Goal: Information Seeking & Learning: Learn about a topic

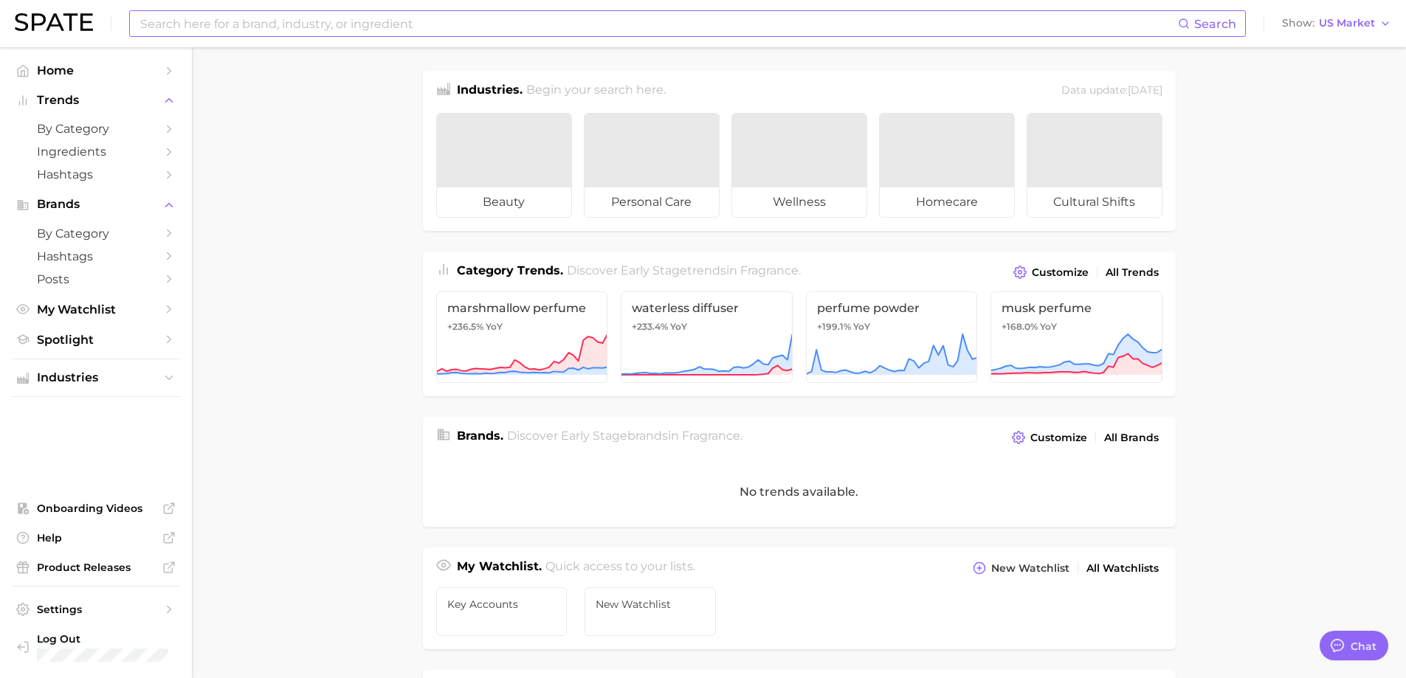
click at [401, 18] on input at bounding box center [658, 23] width 1039 height 25
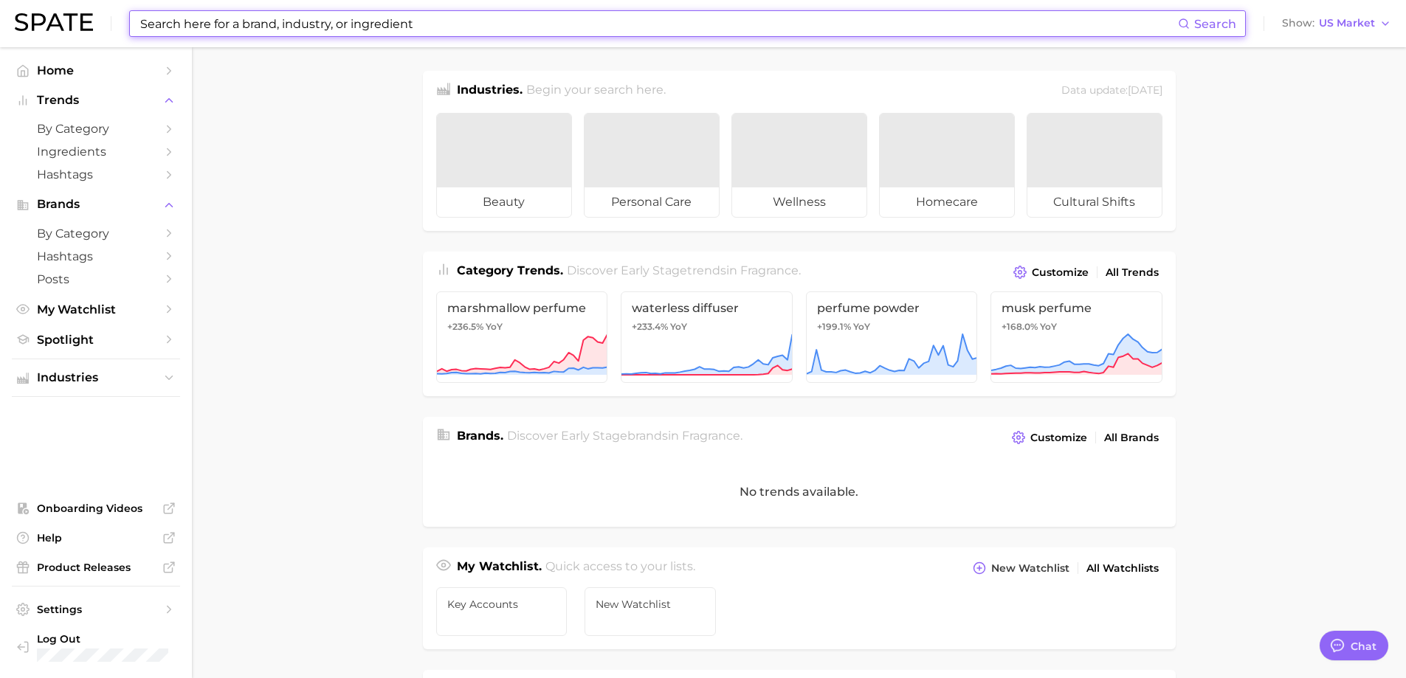
type textarea "x"
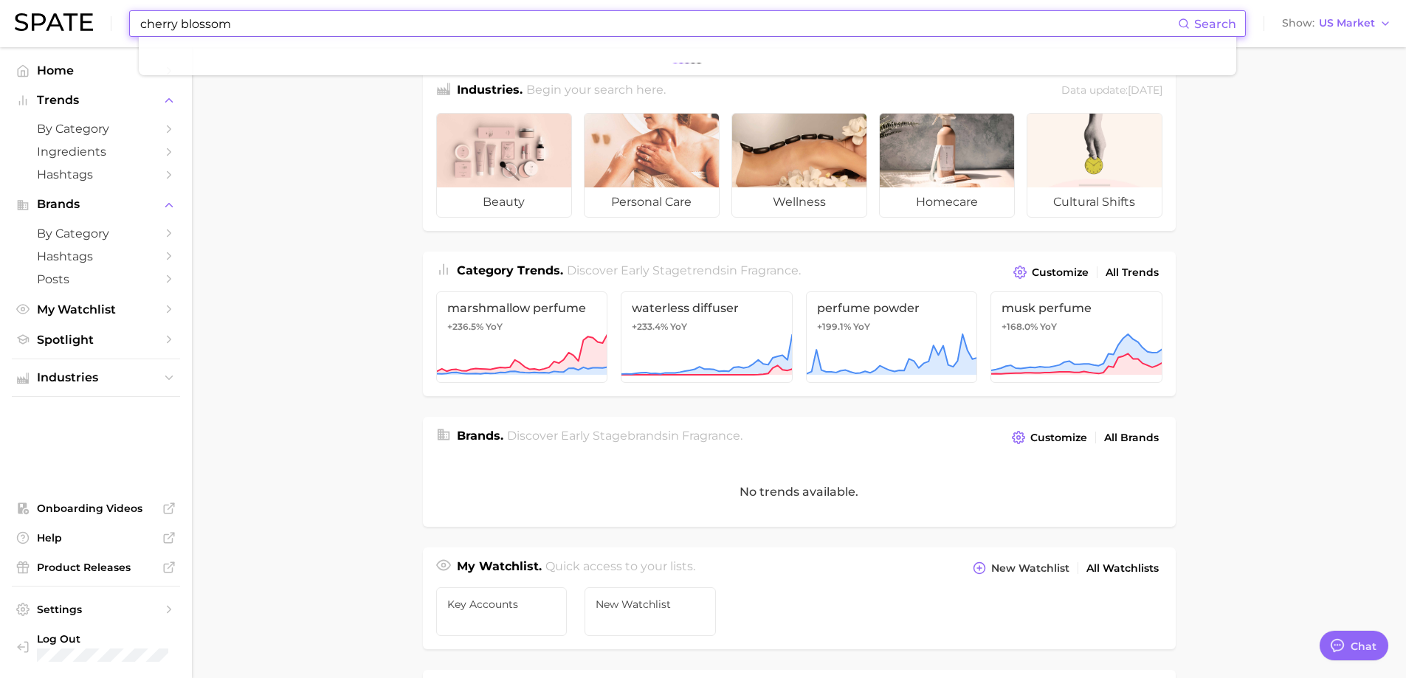
type input "cherry blossom"
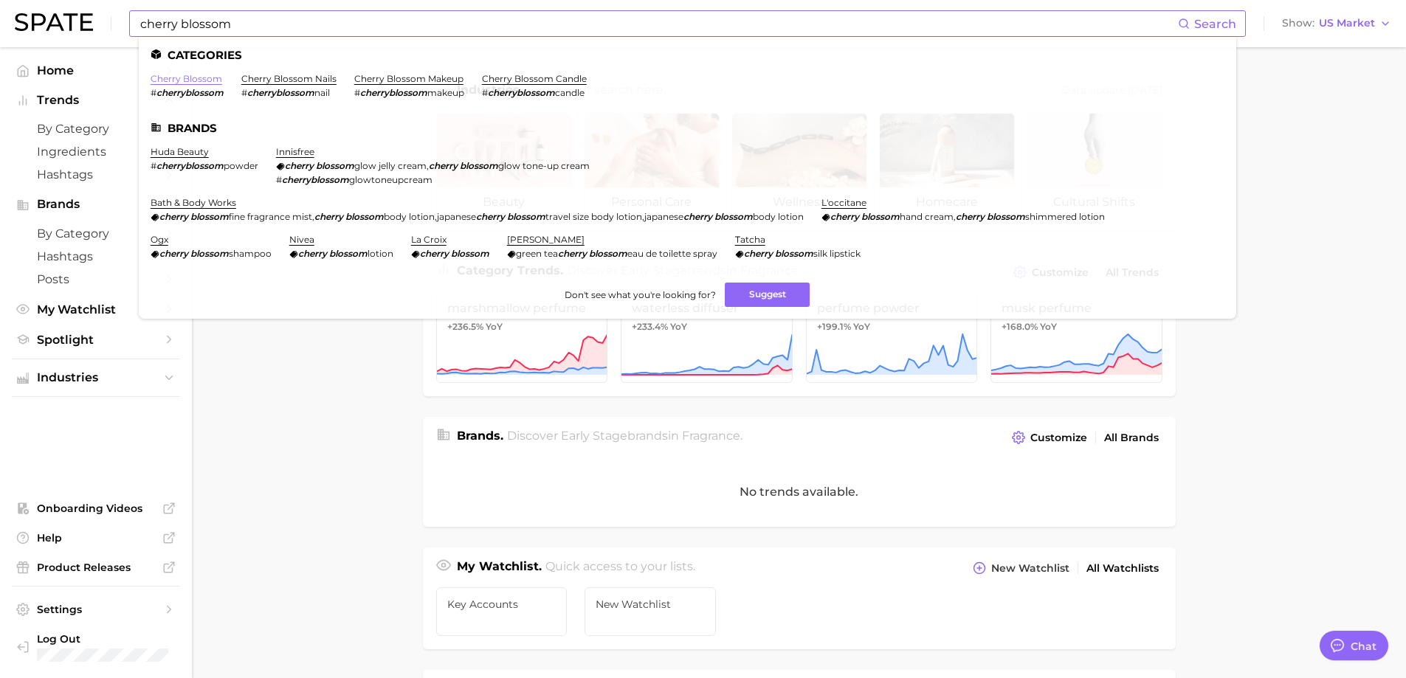
click at [204, 83] on link "cherry blossom" at bounding box center [187, 78] width 72 height 11
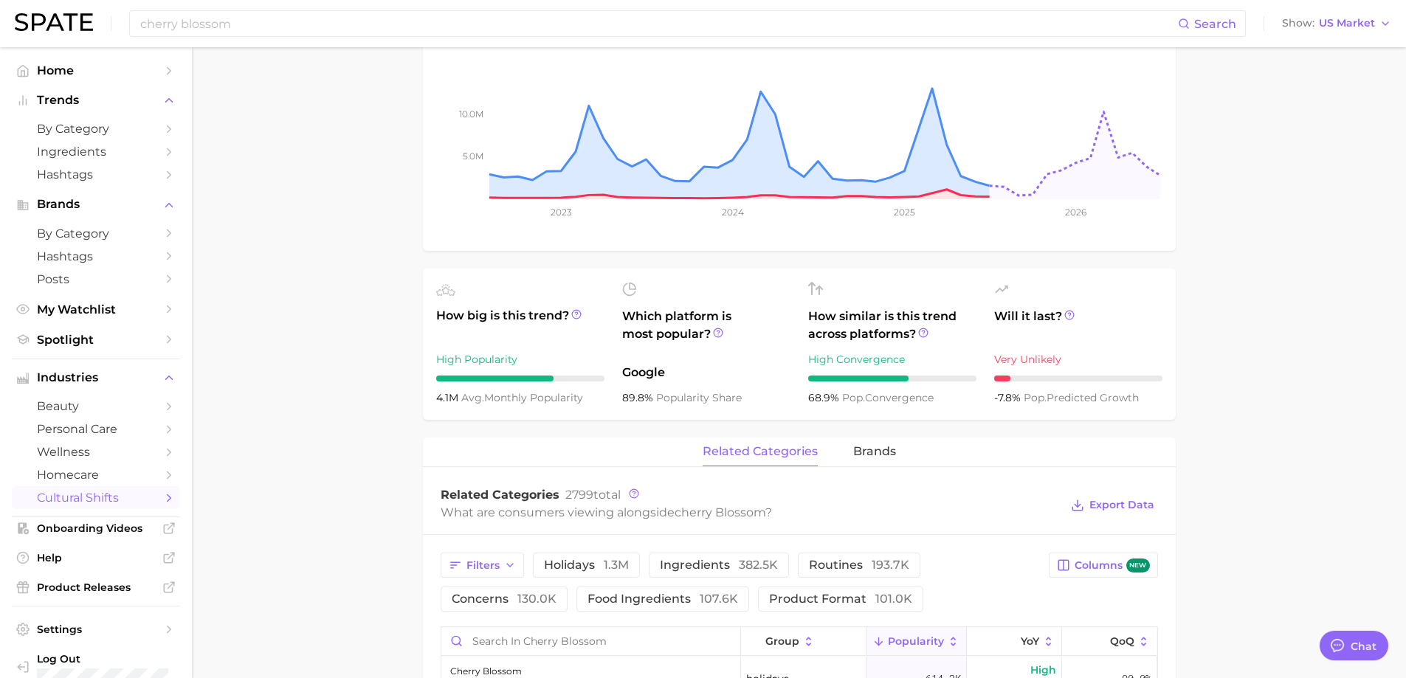
type textarea "x"
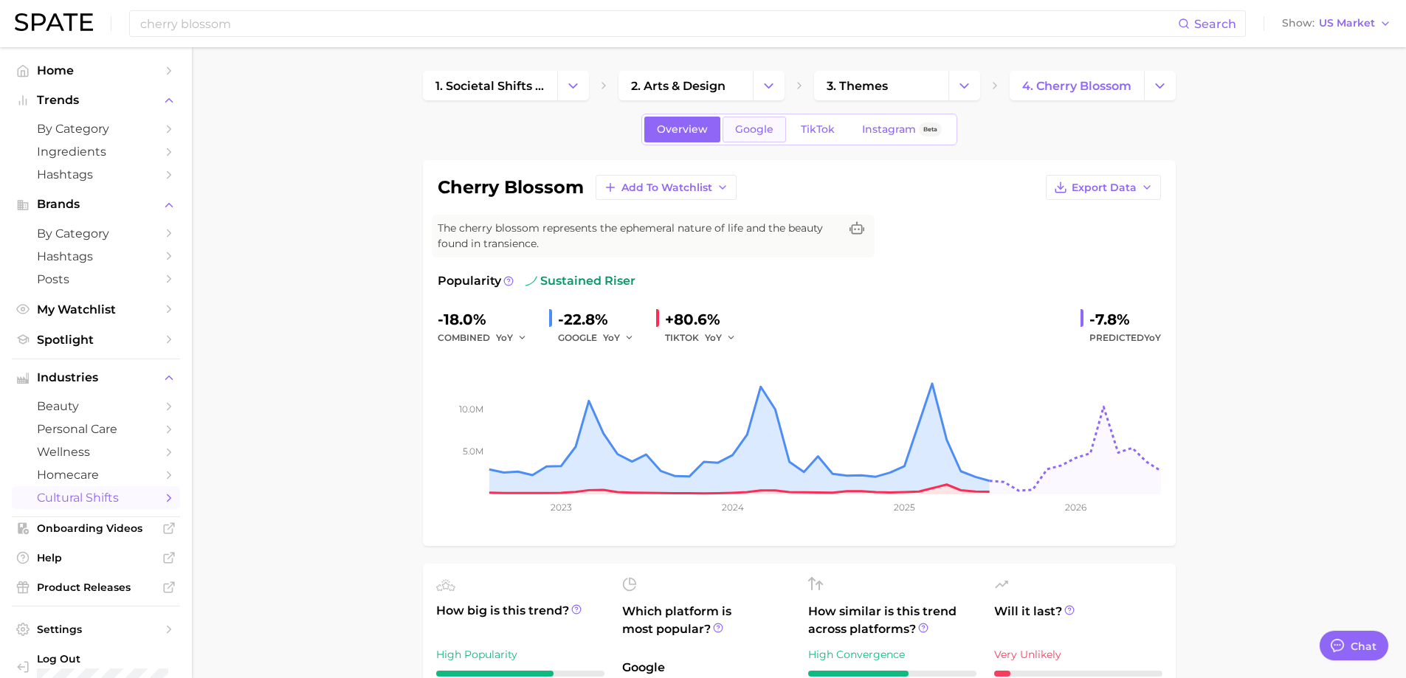
click at [776, 124] on link "Google" at bounding box center [754, 130] width 63 height 26
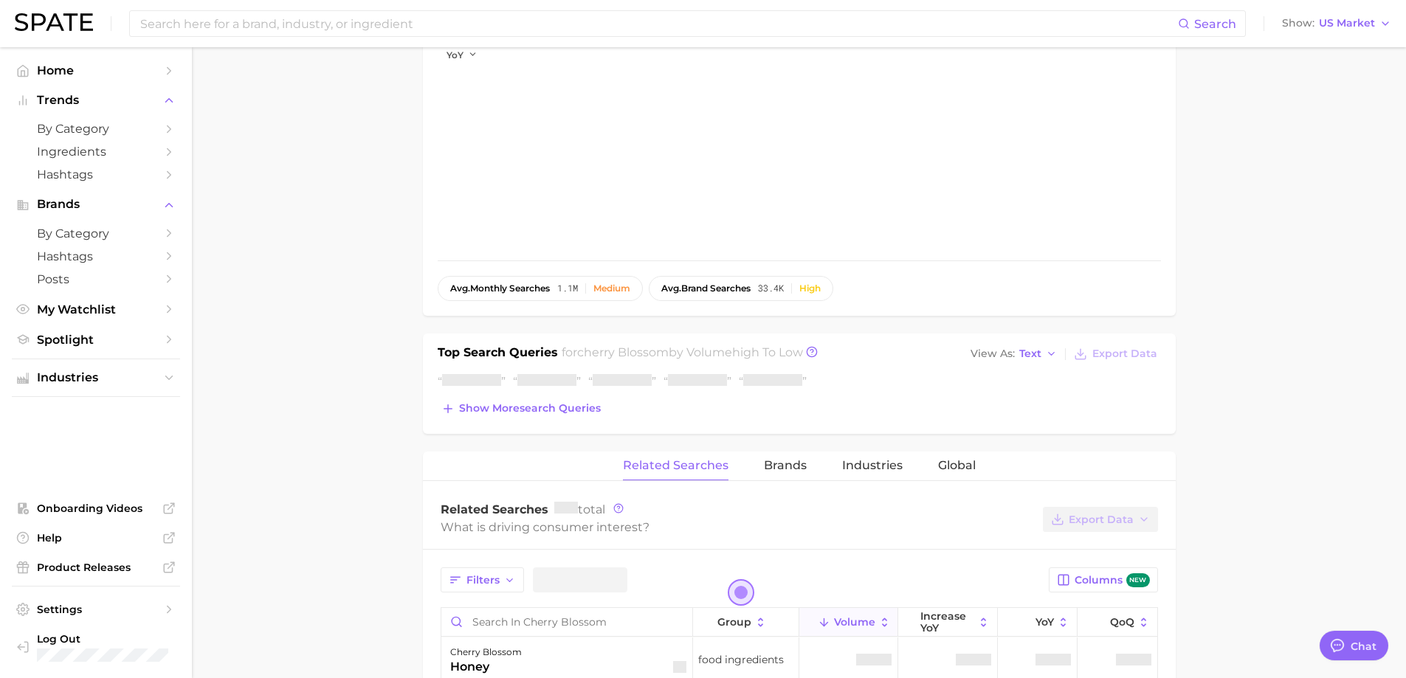
scroll to position [369, 0]
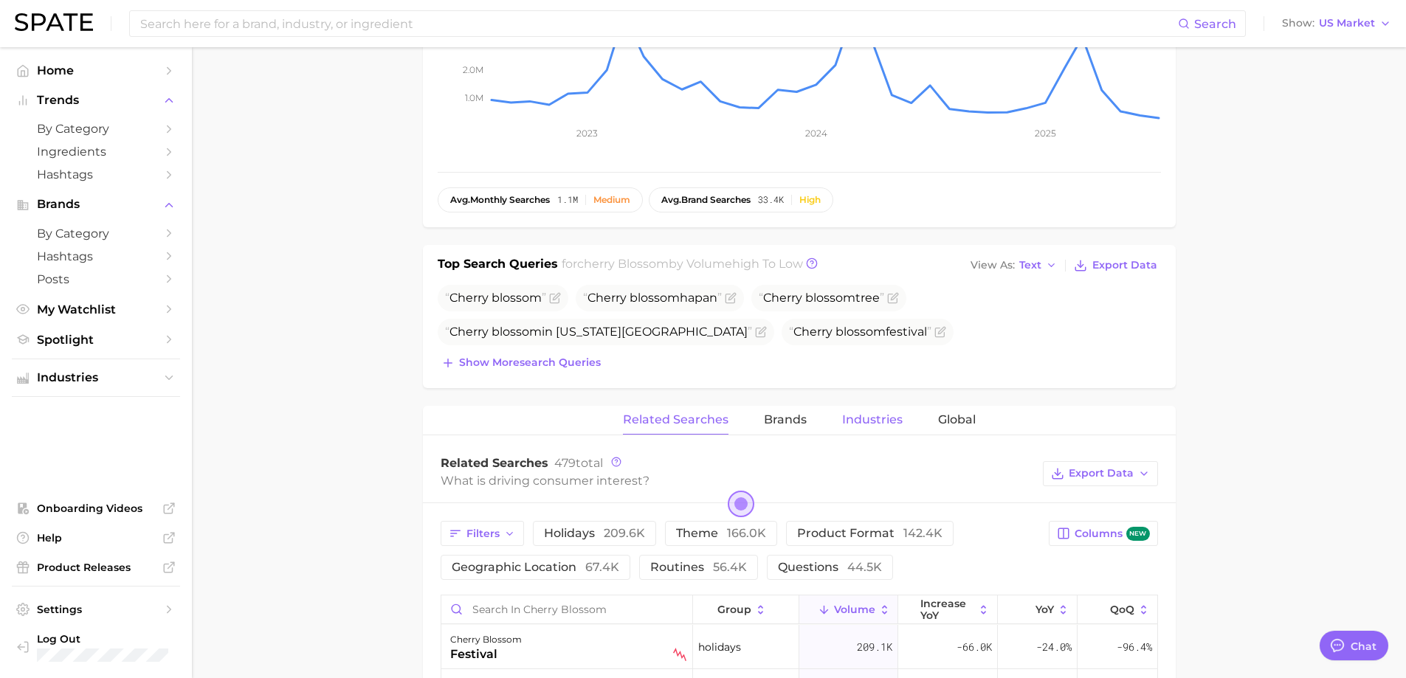
click at [864, 414] on span "Industries" at bounding box center [872, 419] width 61 height 13
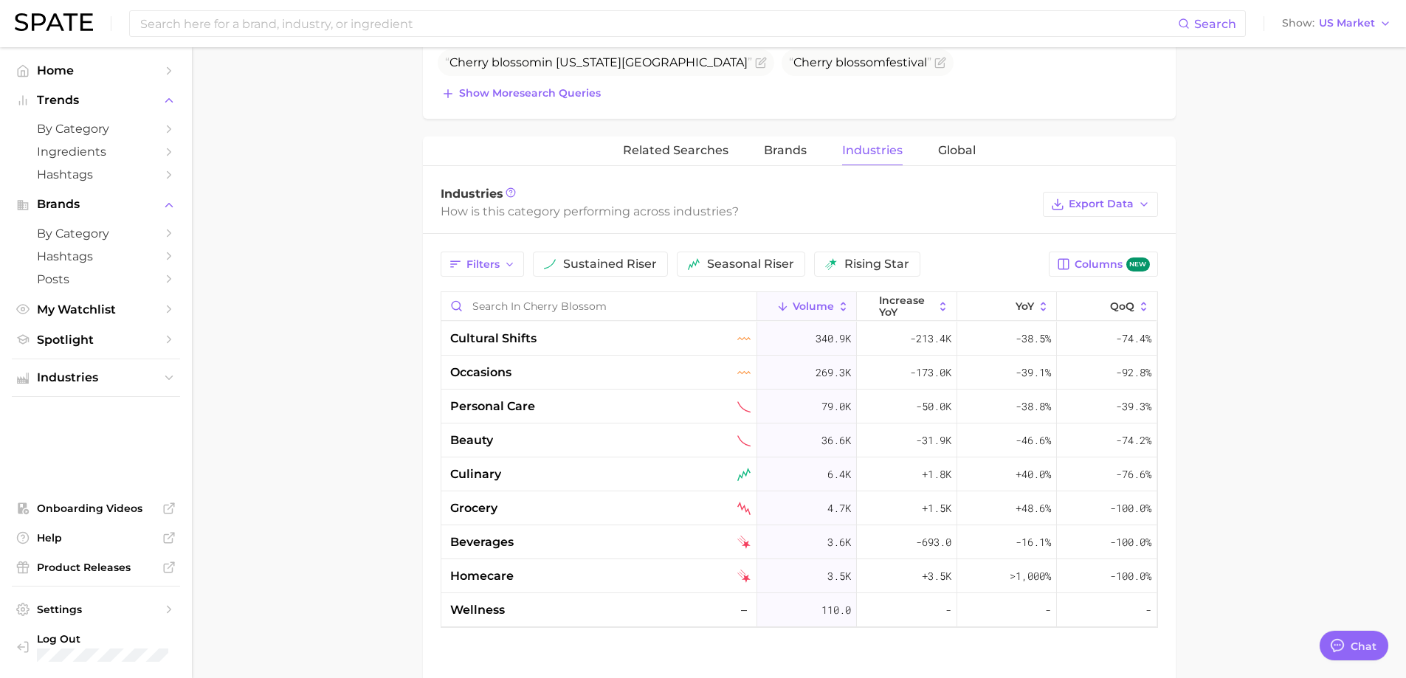
scroll to position [664, 0]
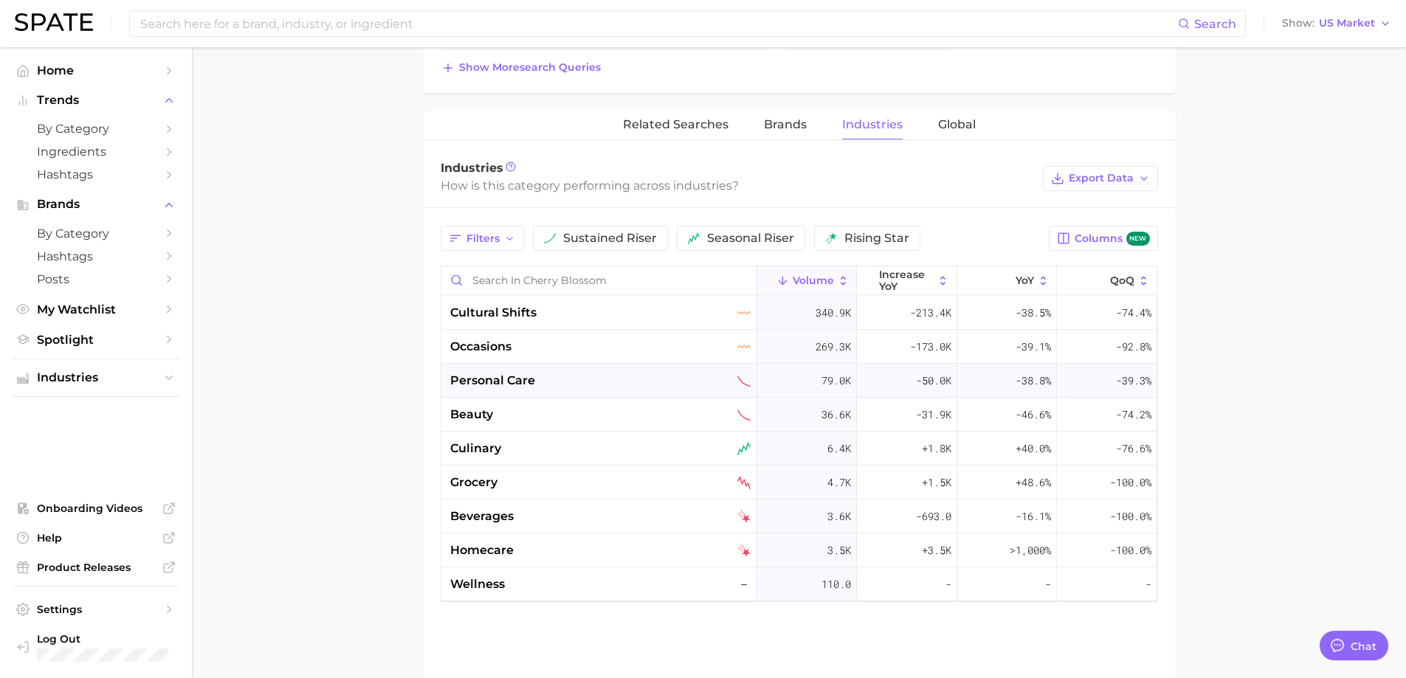
click at [487, 381] on span "personal care" at bounding box center [492, 381] width 85 height 18
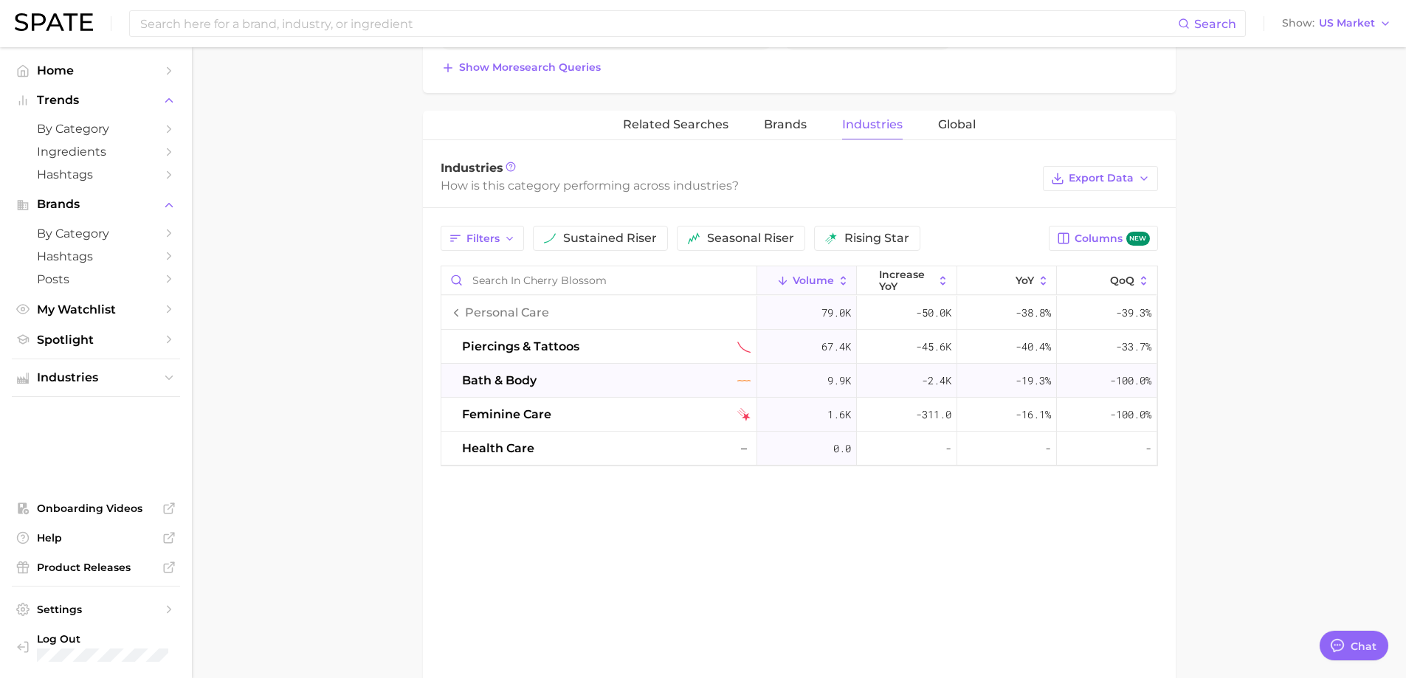
click at [529, 383] on span "bath & body" at bounding box center [499, 381] width 75 height 18
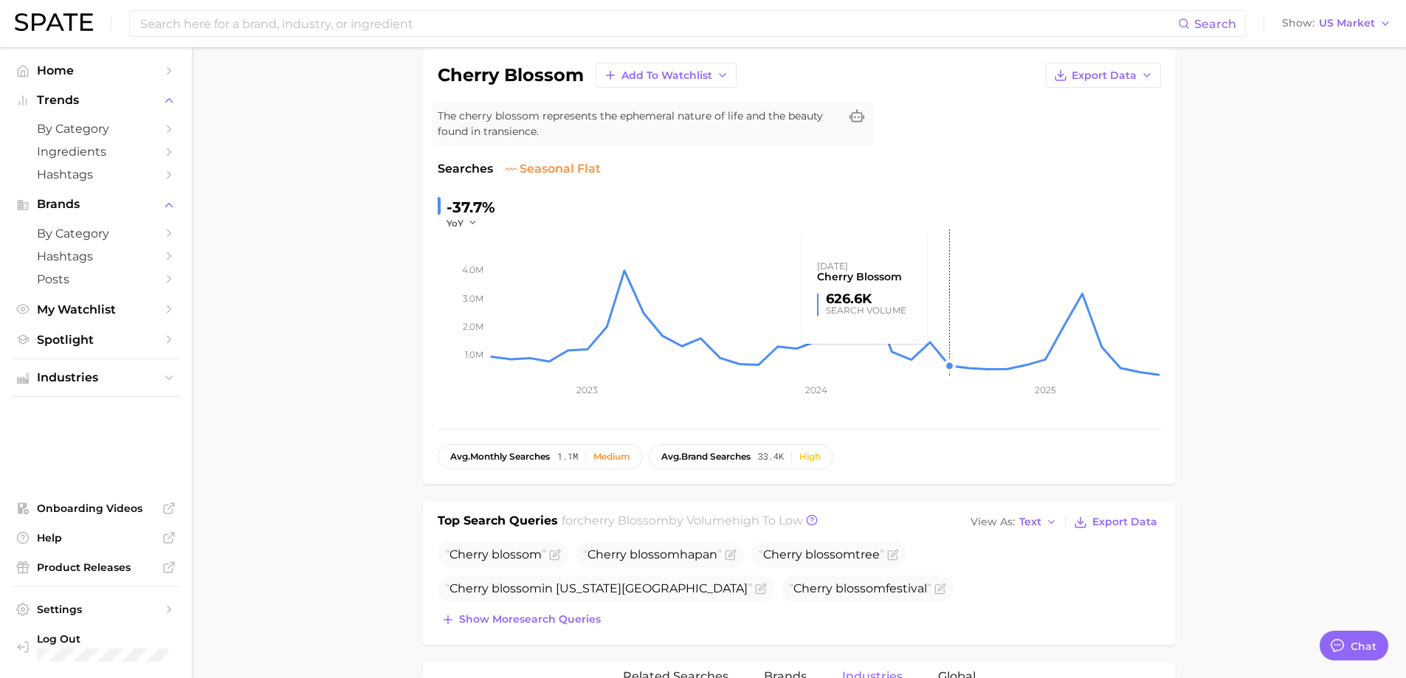
scroll to position [0, 0]
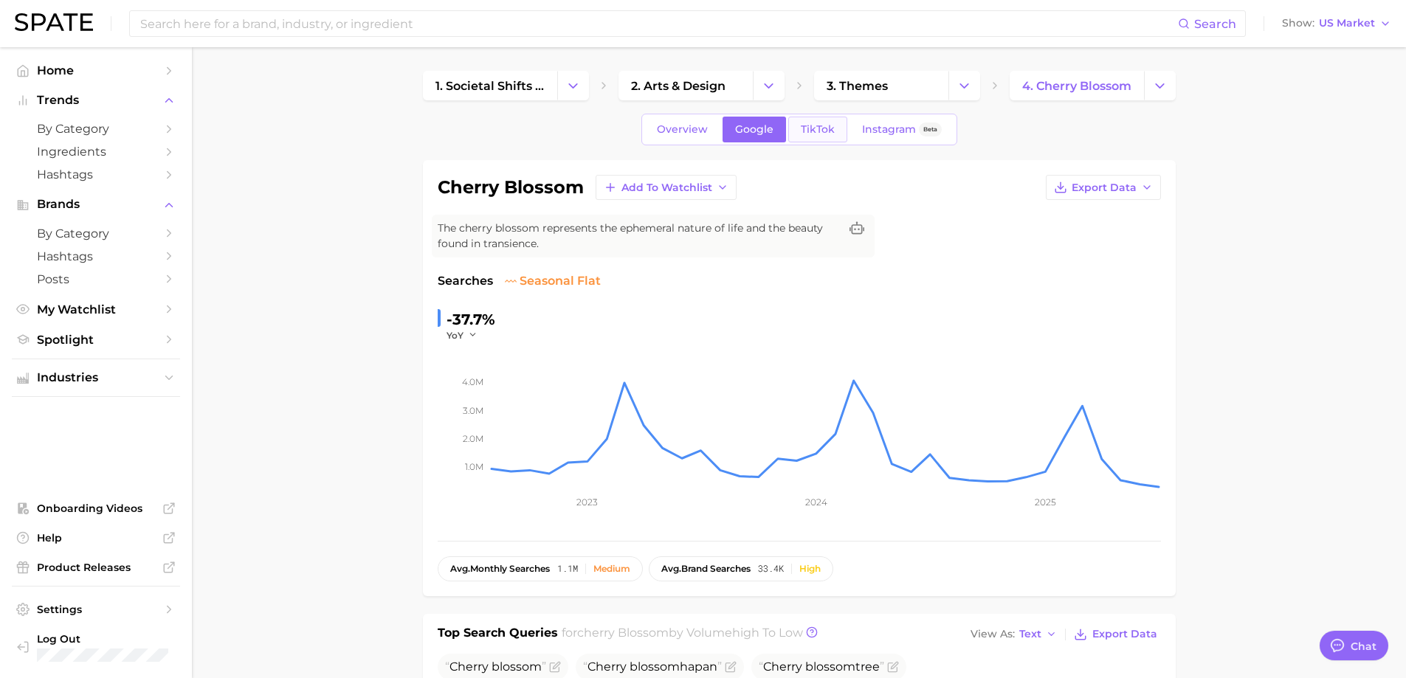
click at [814, 130] on span "TikTok" at bounding box center [818, 129] width 34 height 13
